Goal: Contribute content: Contribute content

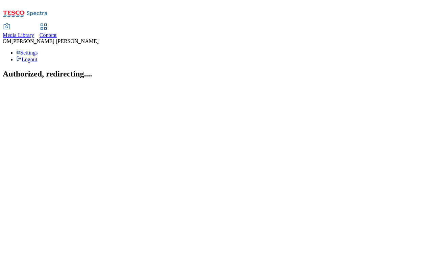
click at [34, 32] on span "Media Library" at bounding box center [18, 35] width 31 height 6
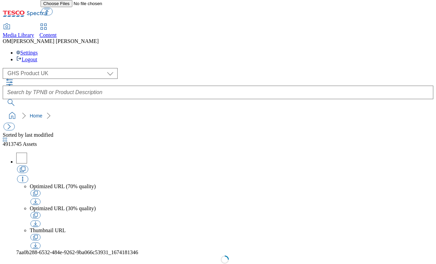
click at [57, 68] on select "GHS Marketing UK GHS Product UK ghs-roi" at bounding box center [60, 73] width 115 height 11
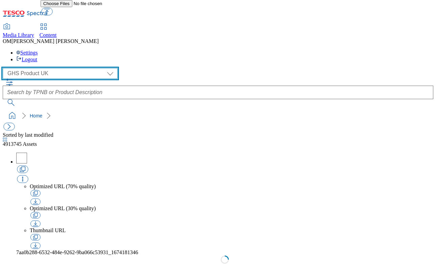
select select "flare-ghs-mktg"
click at [5, 68] on select "GHS Marketing UK GHS Product UK ghs-roi" at bounding box center [60, 73] width 115 height 11
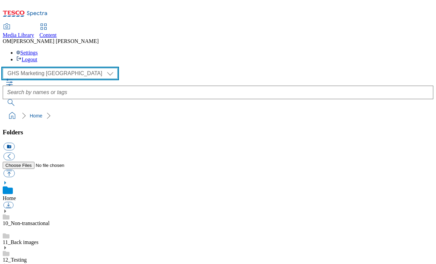
scroll to position [1, 0]
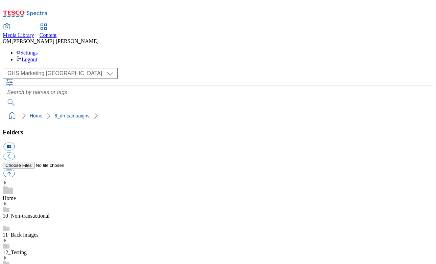
scroll to position [72, 0]
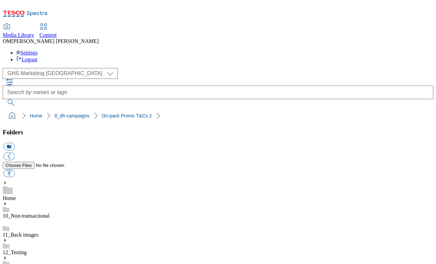
click at [15, 169] on button "button" at bounding box center [8, 173] width 11 height 8
type input "C:\fakepath\1755671605167-ad541706_ROI_CocaCola_LegoBrand_H_1184x333_V3.jpg"
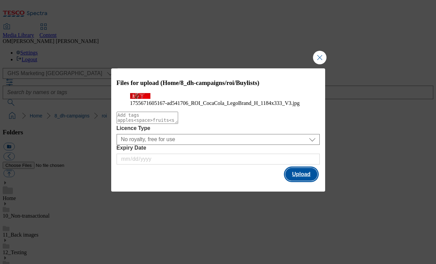
click at [297, 181] on button "Upload" at bounding box center [301, 174] width 32 height 13
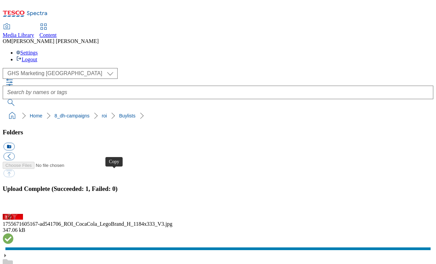
click at [14, 207] on button "button" at bounding box center [8, 210] width 10 height 6
